Goal: Use online tool/utility: Utilize a website feature to perform a specific function

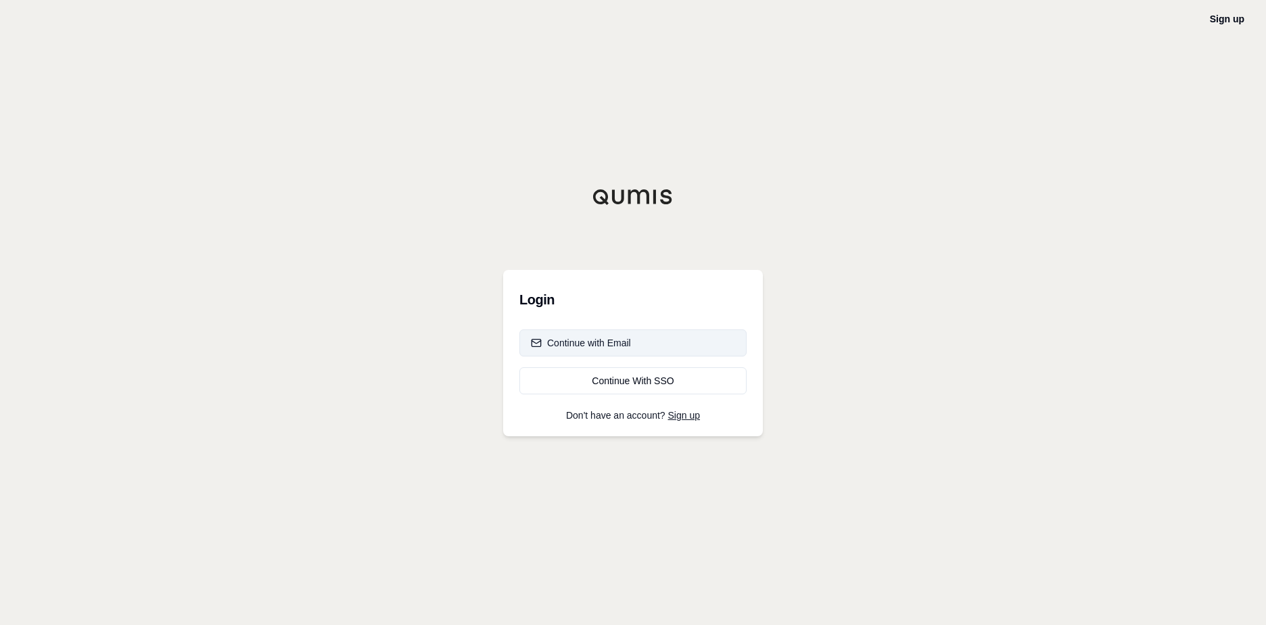
click at [597, 342] on div "Continue with Email" at bounding box center [581, 343] width 100 height 14
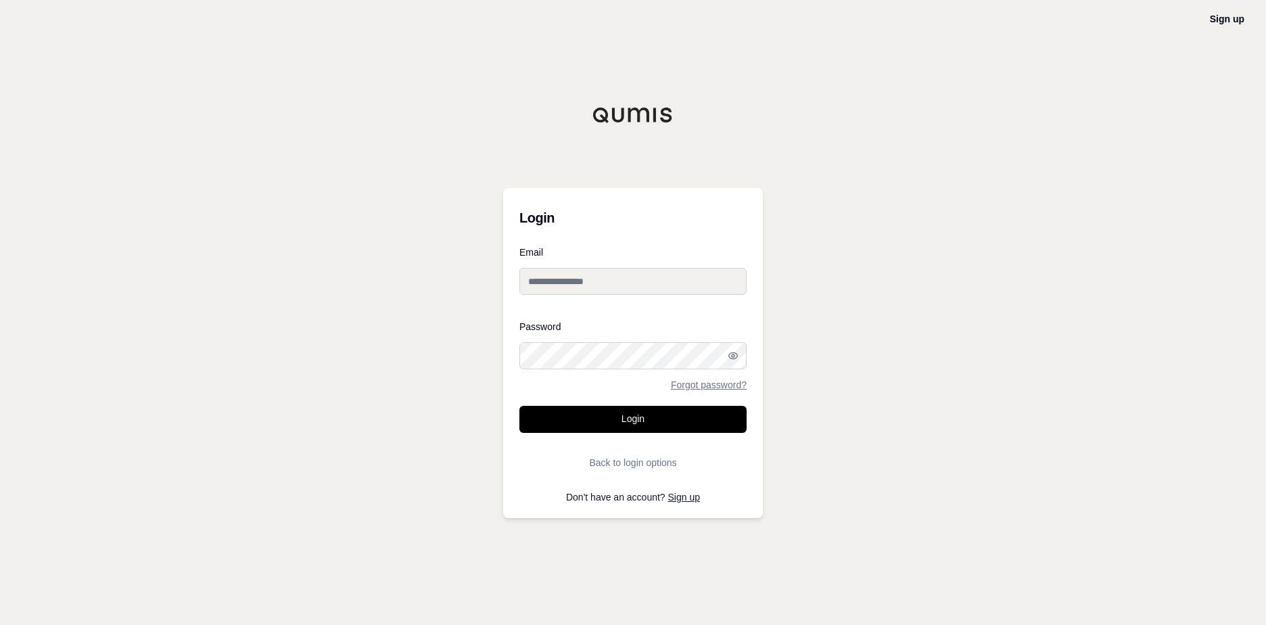
click at [642, 280] on input "Email" at bounding box center [632, 281] width 227 height 27
type input "**********"
click at [642, 418] on button "Login" at bounding box center [632, 419] width 227 height 27
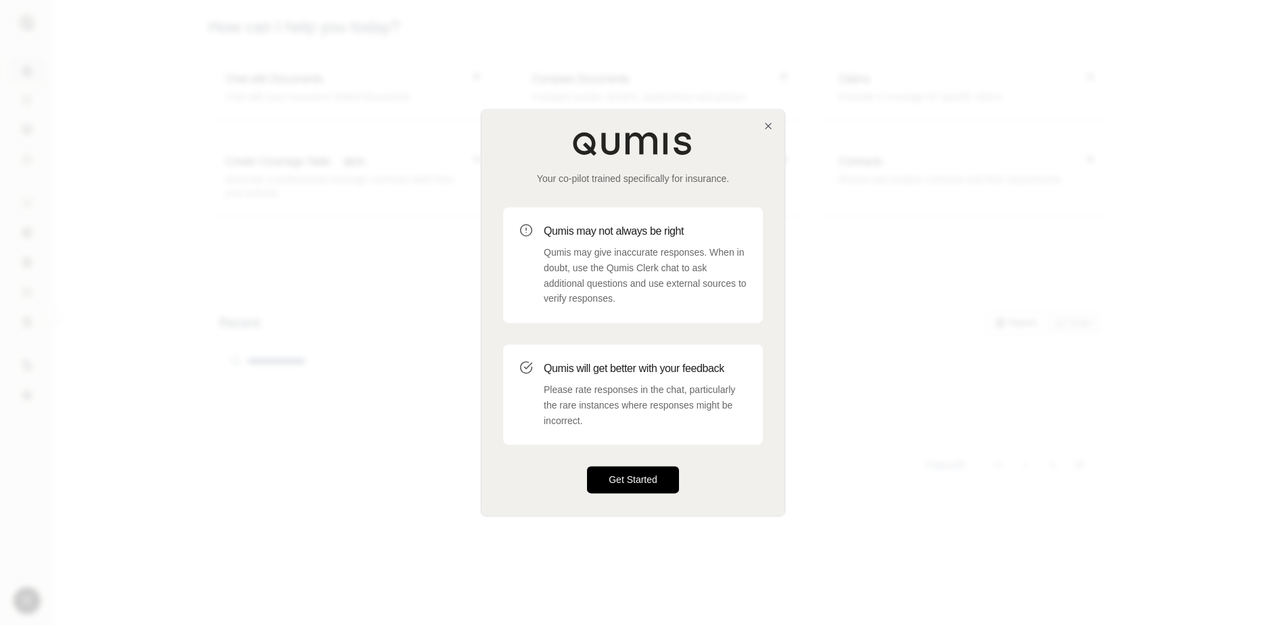
click at [644, 479] on button "Get Started" at bounding box center [633, 479] width 92 height 27
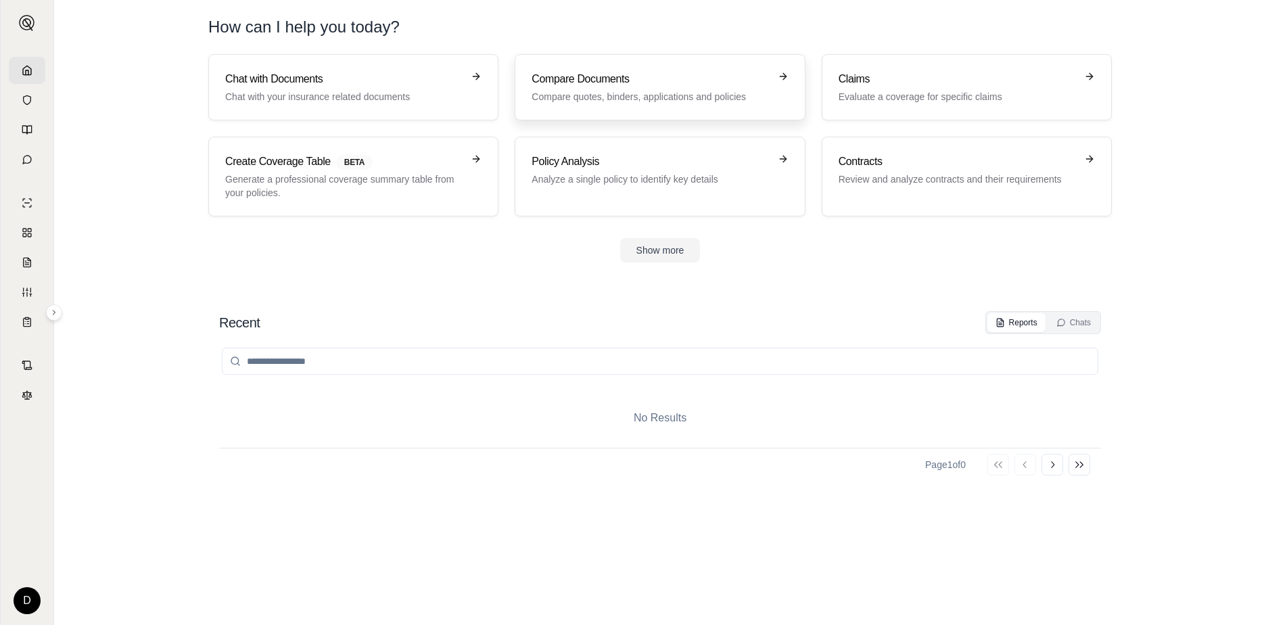
click at [669, 89] on div "Compare Documents Compare quotes, binders, applications and policies" at bounding box center [649, 87] width 237 height 32
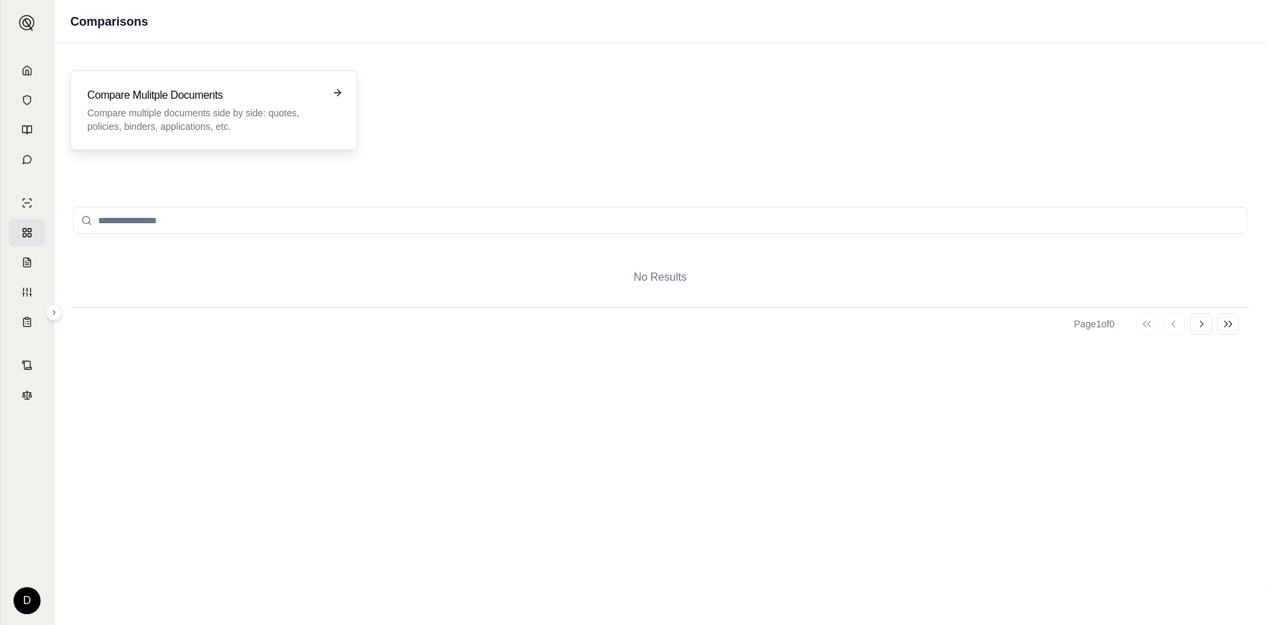
click at [336, 91] on icon at bounding box center [337, 92] width 11 height 11
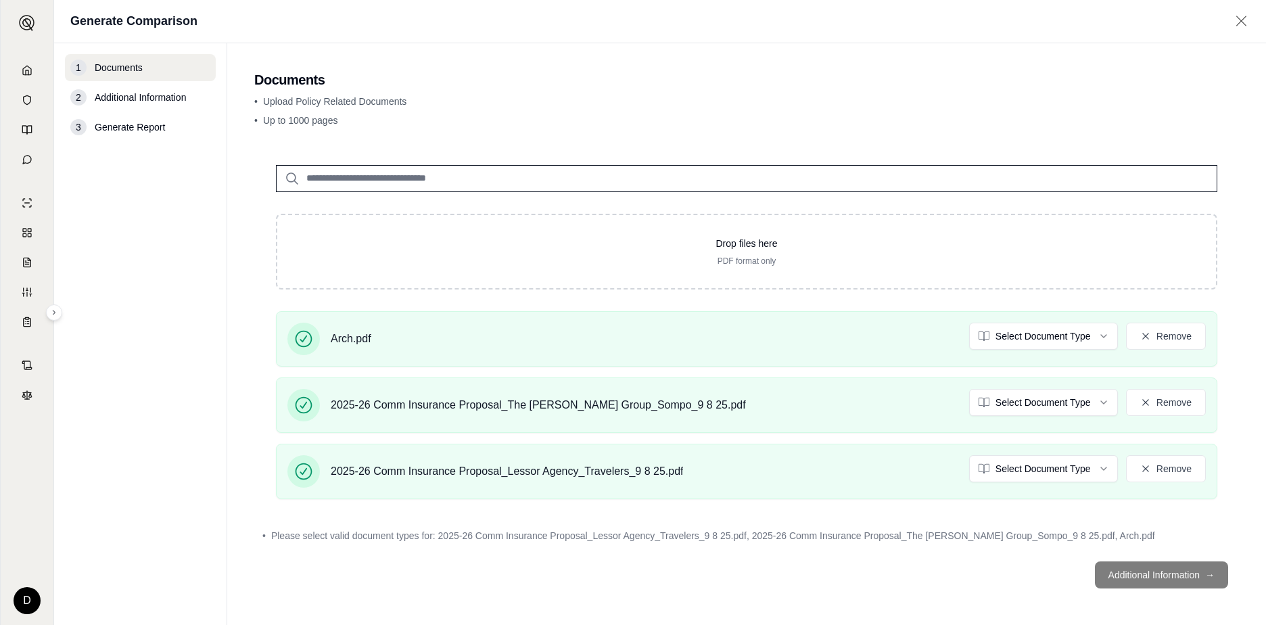
scroll to position [1, 0]
click at [1155, 561] on footer "Additional Information →" at bounding box center [746, 573] width 984 height 49
click at [1180, 573] on footer "Additional Information →" at bounding box center [746, 573] width 984 height 49
click at [138, 98] on span "Additional Information" at bounding box center [140, 98] width 91 height 14
click at [76, 103] on div "2" at bounding box center [78, 97] width 16 height 16
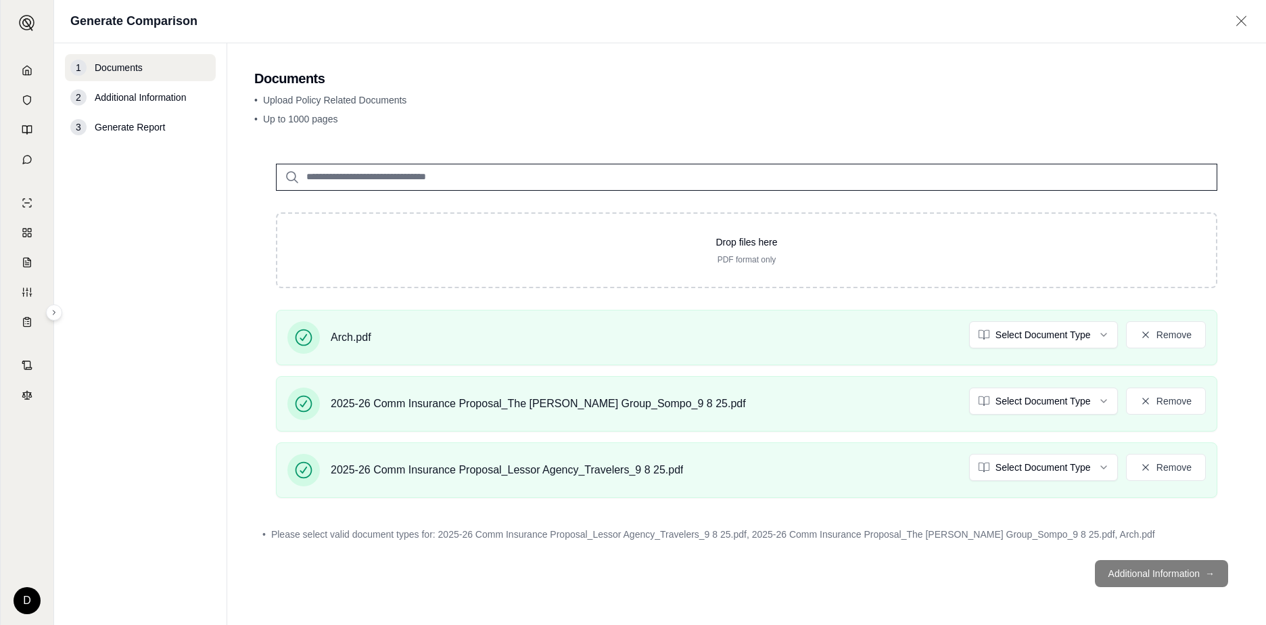
click at [110, 101] on span "Additional Information" at bounding box center [140, 98] width 91 height 14
click at [107, 128] on span "Generate Report" at bounding box center [130, 127] width 70 height 14
click at [1197, 573] on footer "Additional Information →" at bounding box center [746, 573] width 984 height 49
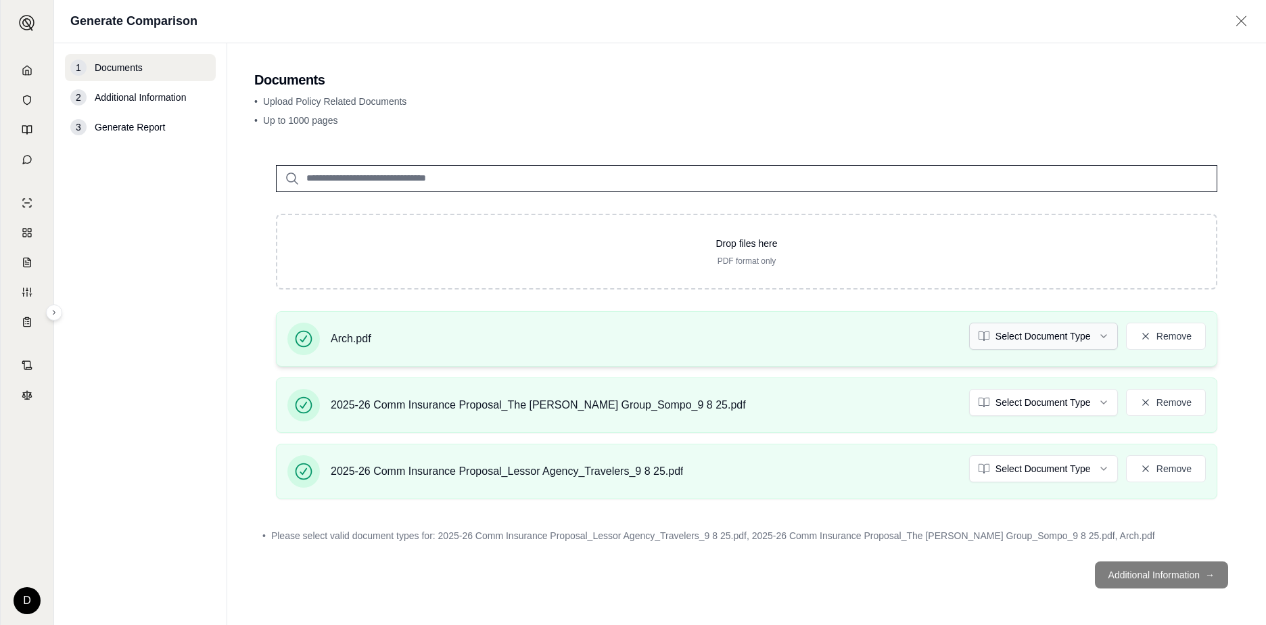
click at [1093, 337] on html "D Generate Comparison 1 Documents 2 Additional Information 3 Generate Report Do…" at bounding box center [633, 312] width 1266 height 625
click at [1092, 402] on html "Document type updated successfully D Generate Comparison 1 Documents 2 Addition…" at bounding box center [633, 312] width 1266 height 625
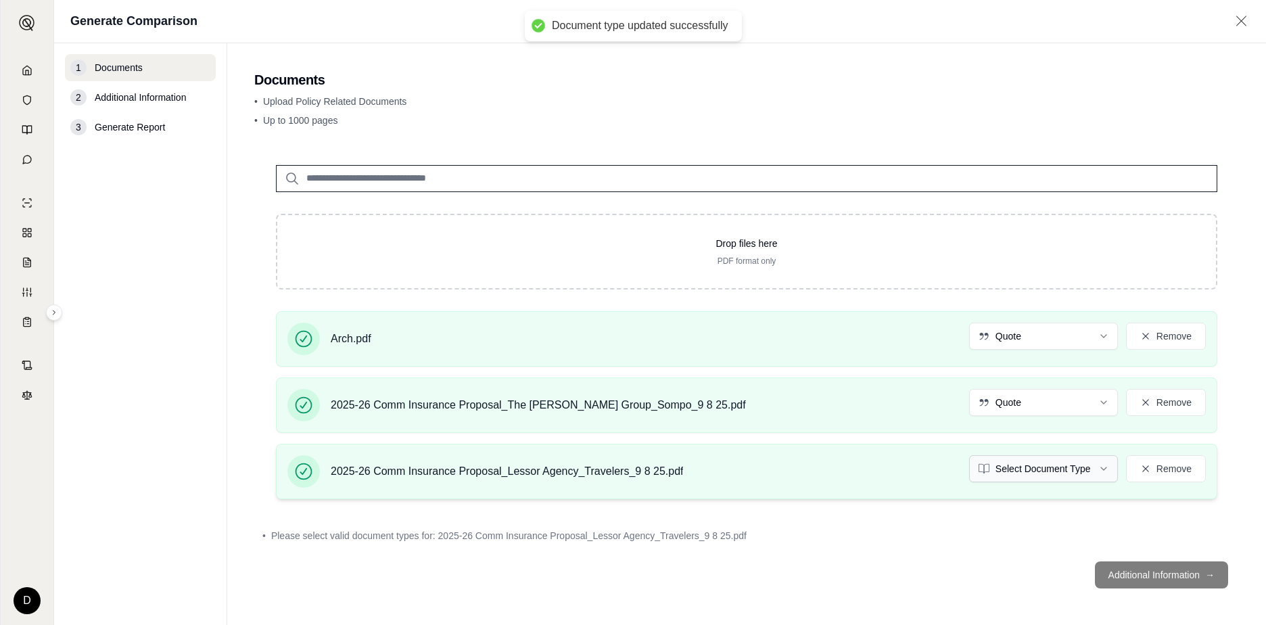
click at [1095, 473] on html "Document type updated successfully D Generate Comparison 1 Documents 2 Addition…" at bounding box center [633, 312] width 1266 height 625
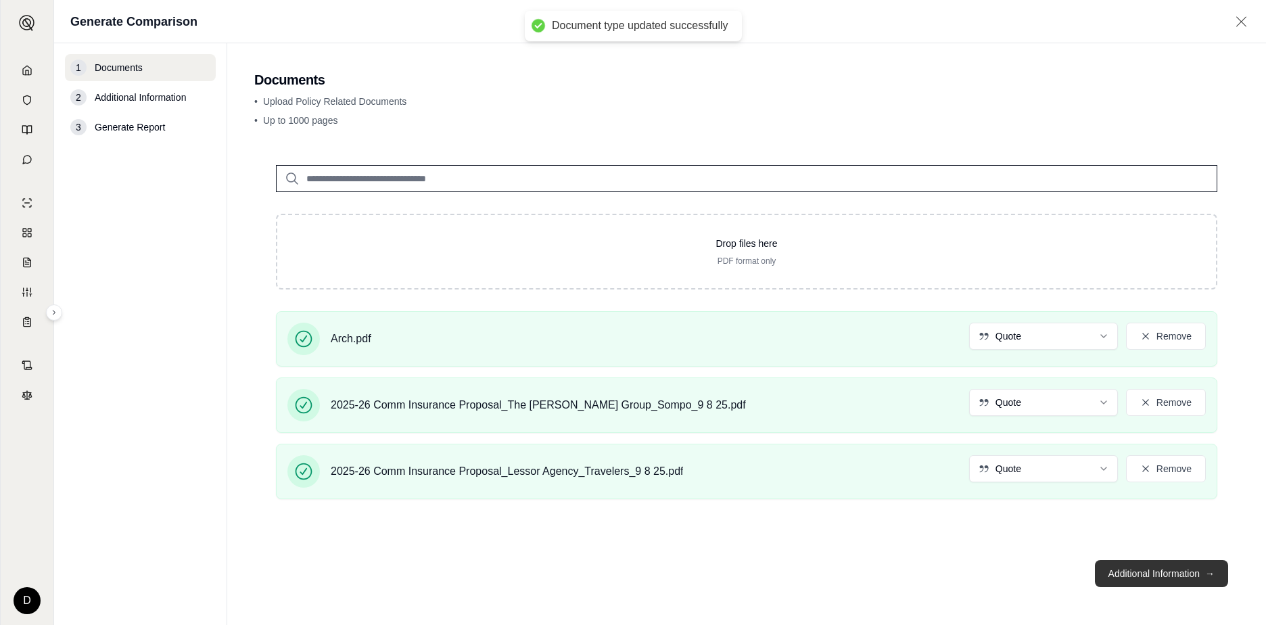
click at [1135, 573] on button "Additional Information →" at bounding box center [1161, 573] width 133 height 27
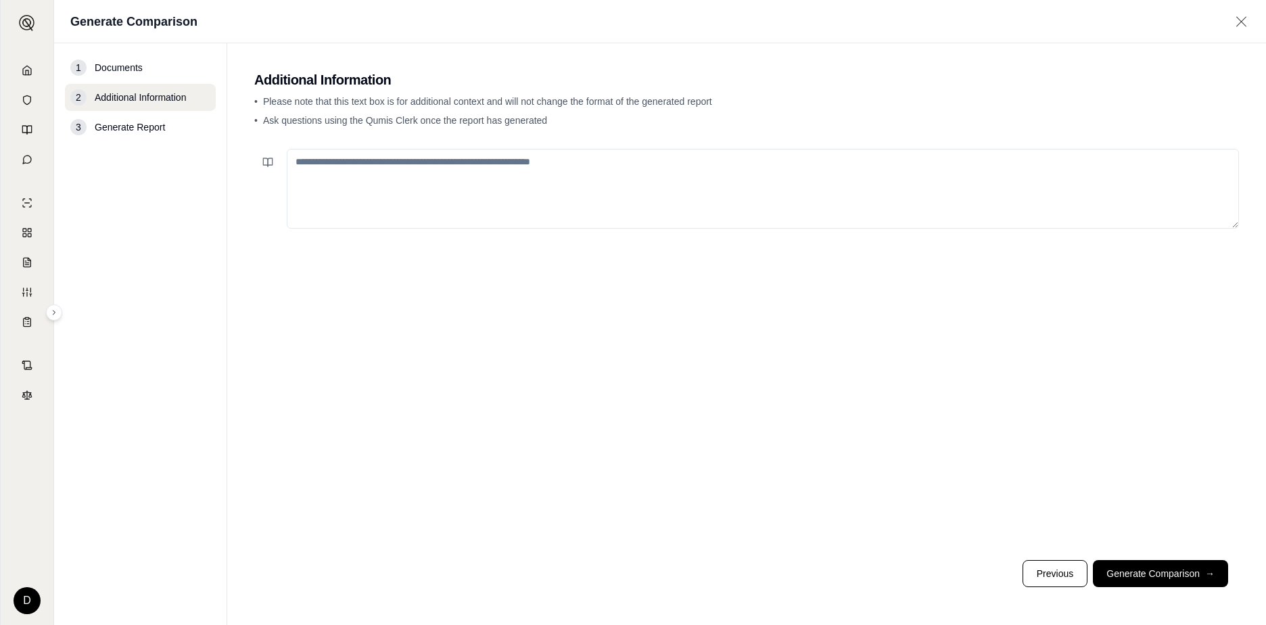
click at [513, 161] on textarea at bounding box center [763, 189] width 952 height 80
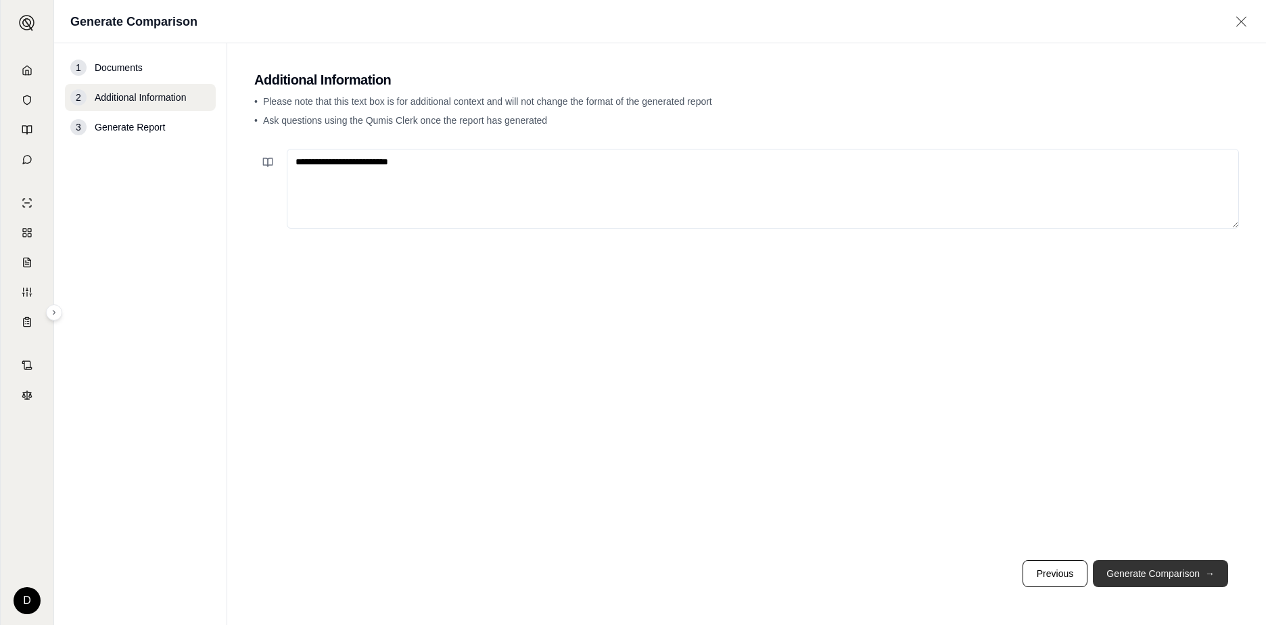
type textarea "**********"
drag, startPoint x: 1153, startPoint y: 571, endPoint x: 1159, endPoint y: 568, distance: 7.0
click at [1155, 571] on button "Generate Comparison →" at bounding box center [1160, 573] width 135 height 27
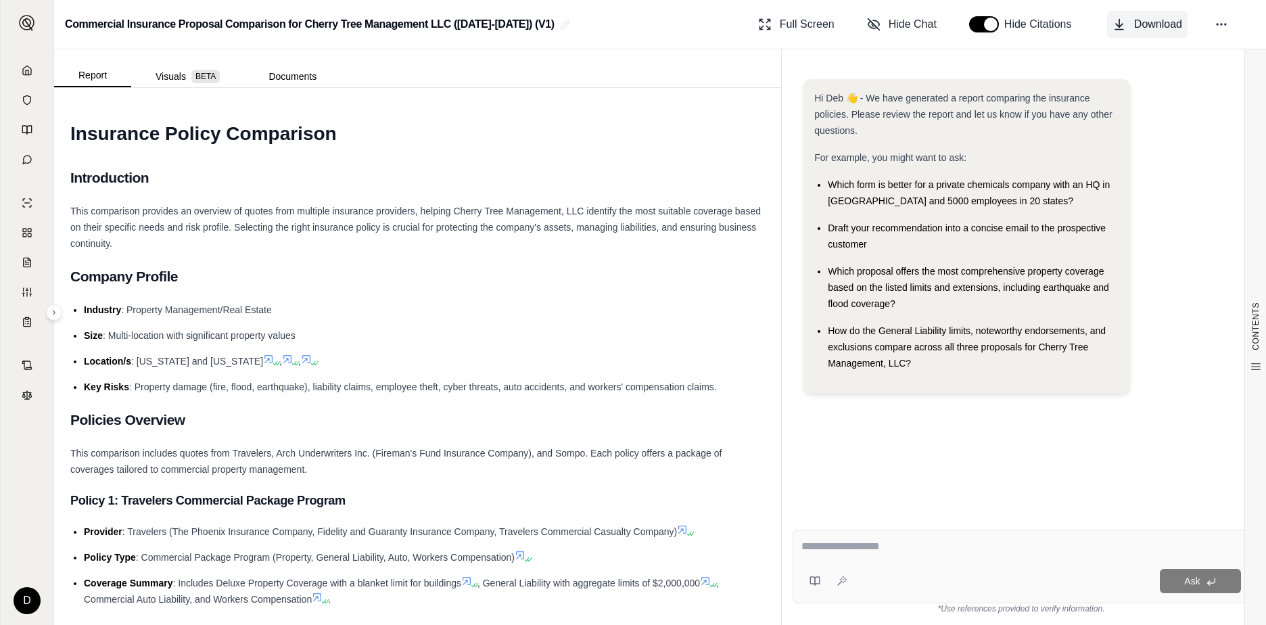
drag, startPoint x: 1147, startPoint y: 23, endPoint x: 1093, endPoint y: 44, distance: 58.0
click at [1147, 23] on span "Download" at bounding box center [1158, 24] width 48 height 16
